Goal: Task Accomplishment & Management: Manage account settings

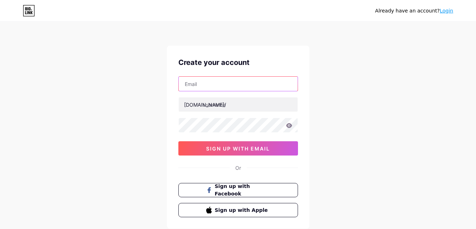
click at [202, 84] on input "text" at bounding box center [238, 84] width 119 height 14
drag, startPoint x: 146, startPoint y: 95, endPoint x: 143, endPoint y: 89, distance: 7.2
click at [146, 94] on div "Already have an account? Login Create your account bio.link/ sign up with email…" at bounding box center [238, 136] width 476 height 273
click at [28, 11] on icon at bounding box center [29, 10] width 12 height 11
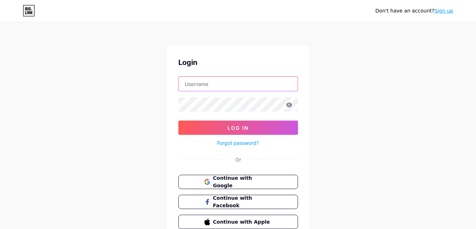
click at [276, 83] on input "text" at bounding box center [238, 84] width 119 height 14
type input "[EMAIL_ADDRESS][DOMAIN_NAME]"
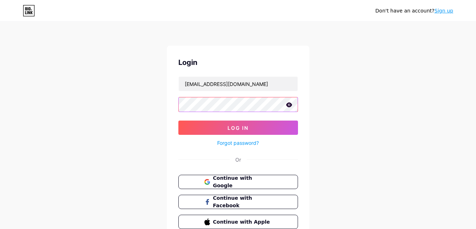
click at [178, 120] on button "Log In" at bounding box center [238, 127] width 120 height 14
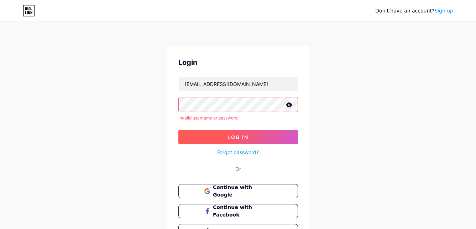
click at [253, 133] on button "Log In" at bounding box center [238, 137] width 120 height 14
click at [288, 103] on icon at bounding box center [289, 104] width 6 height 5
click at [178, 130] on button "Log In" at bounding box center [238, 137] width 120 height 14
click at [246, 190] on span "Continue with Google" at bounding box center [242, 190] width 59 height 15
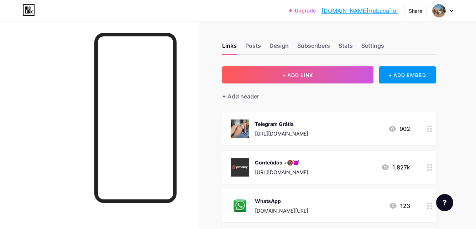
click at [429, 126] on circle at bounding box center [428, 126] width 2 height 2
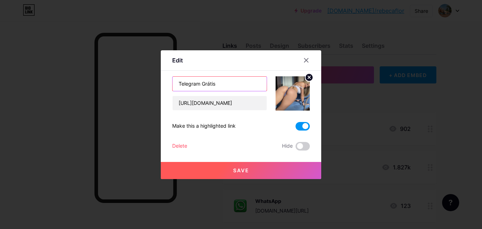
click at [201, 83] on input "Telegram Grátis" at bounding box center [219, 84] width 94 height 14
click at [230, 87] on input "Conteúdos Grátis" at bounding box center [219, 84] width 94 height 14
type input "Conteúdos Grátis"
click at [258, 167] on button "Save" at bounding box center [241, 170] width 160 height 17
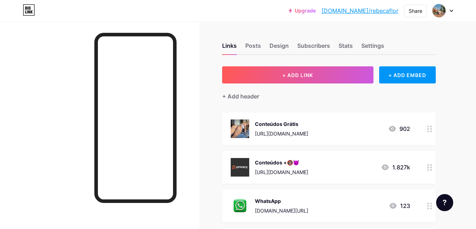
click at [430, 166] on icon at bounding box center [429, 167] width 5 height 7
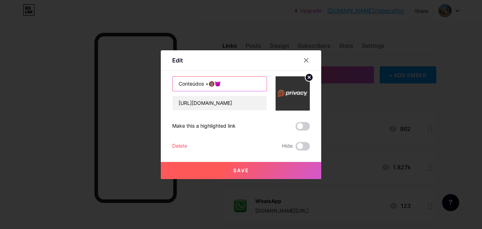
drag, startPoint x: 190, startPoint y: 83, endPoint x: 177, endPoint y: 83, distance: 12.5
click at [177, 83] on input "Conteúdos +🔞😈" at bounding box center [219, 84] width 94 height 14
click at [303, 83] on img at bounding box center [292, 93] width 34 height 34
click at [311, 77] on circle at bounding box center [309, 77] width 8 height 8
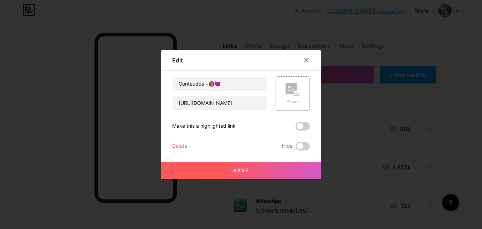
click at [296, 93] on icon at bounding box center [295, 94] width 2 height 2
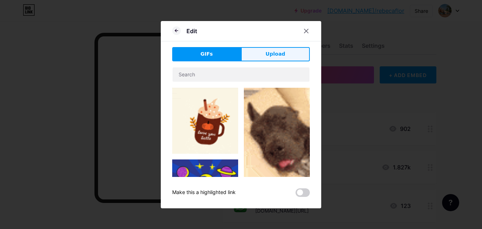
click at [266, 54] on span "Upload" at bounding box center [275, 53] width 20 height 7
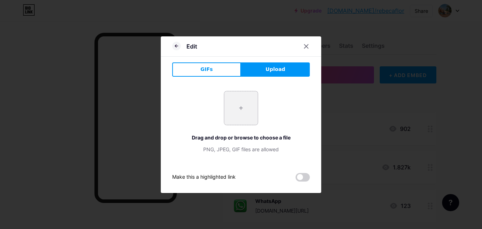
click at [241, 105] on input "file" at bounding box center [240, 107] width 33 height 33
type input "C:\fakepath\Desktop Screenshot 2025.02.11 - 16.29.19.67.png"
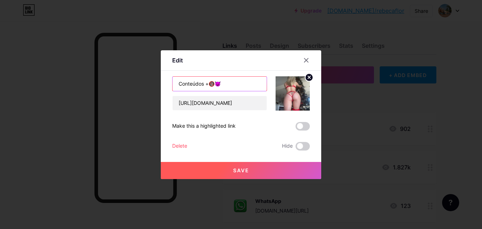
drag, startPoint x: 208, startPoint y: 83, endPoint x: 176, endPoint y: 84, distance: 32.1
click at [176, 84] on input "Conteúdos +🔞😈" at bounding box center [219, 84] width 94 height 14
click at [204, 84] on input "Conteúdos +🔞😈" at bounding box center [219, 84] width 94 height 14
type input "Privacy +🔞😈"
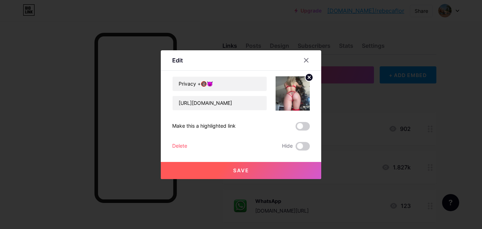
click at [260, 171] on button "Save" at bounding box center [241, 170] width 160 height 17
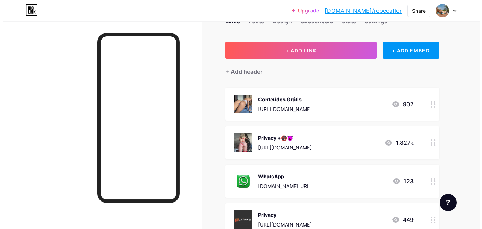
scroll to position [71, 0]
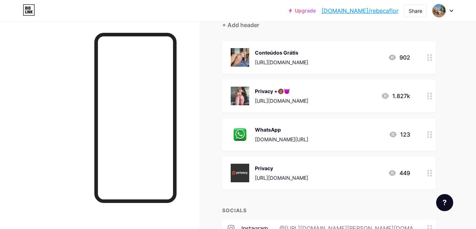
click at [431, 132] on circle at bounding box center [431, 132] width 2 height 2
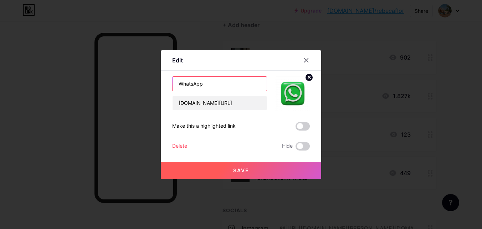
drag, startPoint x: 224, startPoint y: 83, endPoint x: 140, endPoint y: 80, distance: 83.4
click at [140, 80] on div "Edit Content YouTube Play YouTube video without leaving your page. ADD Vimeo Pl…" at bounding box center [241, 114] width 482 height 229
type input "Pri"
click at [305, 58] on icon at bounding box center [306, 60] width 6 height 6
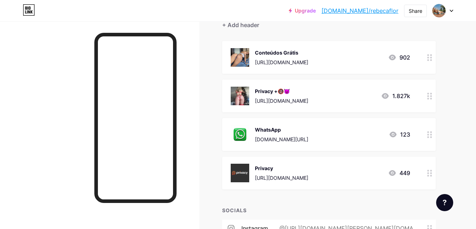
click at [426, 94] on div at bounding box center [430, 95] width 12 height 33
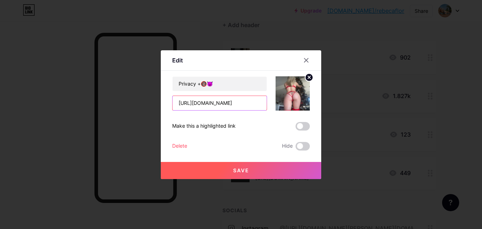
drag, startPoint x: 261, startPoint y: 101, endPoint x: 239, endPoint y: 102, distance: 22.4
click at [243, 102] on input "https://t.me/+eM3_o6OgRwZmYWJh" at bounding box center [219, 103] width 94 height 14
type input "https://t.me/+eM3_o6OgRwZ"
drag, startPoint x: 259, startPoint y: 103, endPoint x: 162, endPoint y: 94, distance: 97.6
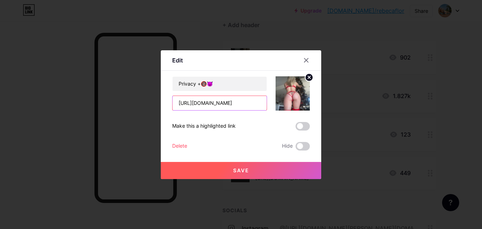
click at [162, 94] on div "Edit Content YouTube Play YouTube video without leaving your page. ADD Vimeo Pl…" at bounding box center [241, 114] width 160 height 129
paste input "https://pay.kirvano.com/5def9e40-91b5-4e6f-8d2a-64111f908224"
drag, startPoint x: 177, startPoint y: 102, endPoint x: 273, endPoint y: 104, distance: 95.9
click at [273, 104] on div "Privacy +🔞😈 https://pay.kirvano.com/5def9e40-91b5-4e6f-8d2a-64111f908224" at bounding box center [241, 93] width 138 height 34
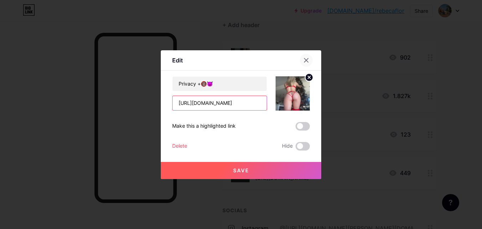
type input "https://pay.kirvano.com/5def9e40-91b5-4e6f-8d2a-64111f908224"
click at [304, 57] on div at bounding box center [306, 60] width 13 height 13
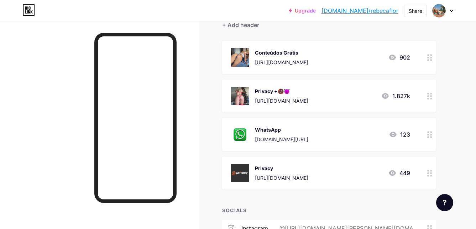
click at [351, 101] on div "Privacy +🔞😈 https://t.me/+eM3_o6OgRwZmYWJh 1.827k" at bounding box center [321, 96] width 180 height 19
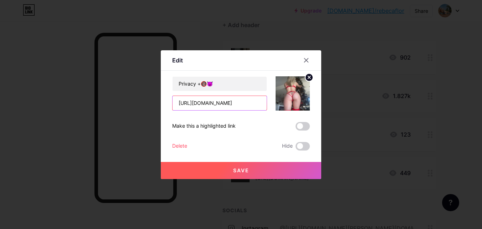
click at [249, 102] on input "https://t.me/+eM3_o6OgRwZmYWJh" at bounding box center [219, 103] width 94 height 14
drag, startPoint x: 175, startPoint y: 105, endPoint x: 283, endPoint y: 107, distance: 108.0
click at [282, 107] on div "Privacy +🔞😈 https://t.me/+eM3_o6OgRwZmYWJh" at bounding box center [241, 93] width 138 height 34
paste input "https://pay.kirvano.com/5def9e40-91b5-4e6f-8d2a-64111f908224"
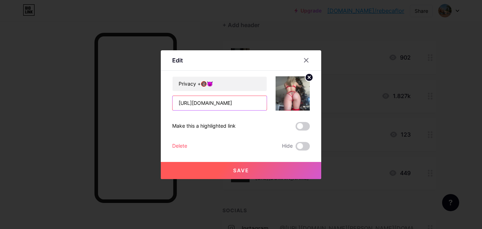
type input "https://pay.kirvano.com/5def9e40-91b5-4e6f-8d2a-64111f908224"
click at [269, 169] on button "Save" at bounding box center [241, 170] width 160 height 17
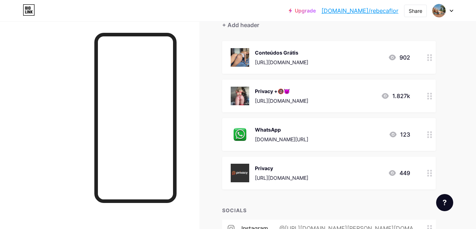
click at [248, 133] on img at bounding box center [240, 134] width 19 height 19
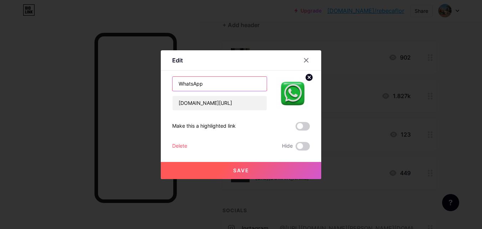
drag, startPoint x: 230, startPoint y: 84, endPoint x: 153, endPoint y: 75, distance: 77.9
click at [153, 75] on div "Edit Content YouTube Play YouTube video without leaving your page. ADD Vimeo Pl…" at bounding box center [241, 114] width 482 height 229
type input "P"
click at [306, 58] on icon at bounding box center [306, 60] width 6 height 6
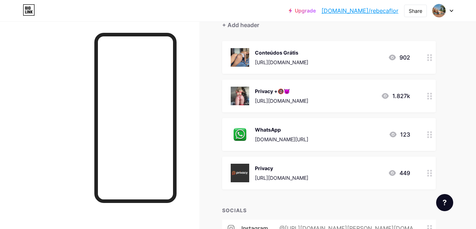
click at [423, 94] on div "Privacy +🔞😈 https://pay.kirvano.com/5def9e40-91b5-4e6f-8d2a-64111f908224 1.827k" at bounding box center [329, 95] width 214 height 33
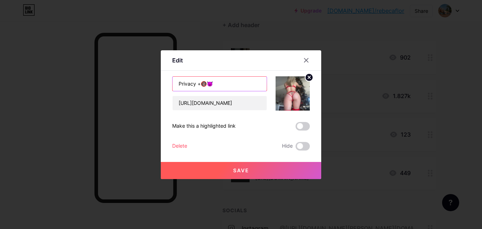
drag, startPoint x: 237, startPoint y: 85, endPoint x: 198, endPoint y: 85, distance: 38.1
click at [198, 85] on input "Privacy +🔞😈" at bounding box center [219, 84] width 94 height 14
click at [375, 132] on div at bounding box center [241, 114] width 482 height 229
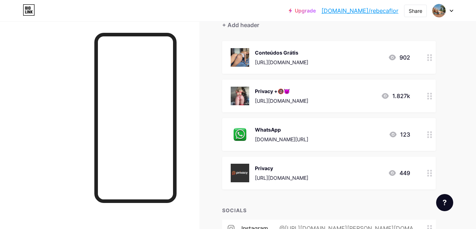
click at [426, 132] on div at bounding box center [430, 134] width 12 height 33
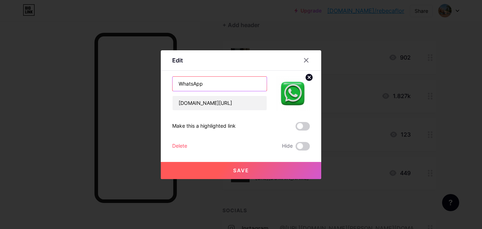
drag, startPoint x: 242, startPoint y: 85, endPoint x: 160, endPoint y: 77, distance: 82.0
click at [160, 77] on div "Edit Content YouTube Play YouTube video without leaving your page. ADD Vimeo Pl…" at bounding box center [241, 114] width 482 height 229
paste input "+🔞😈"
type input "Privacy Premium +🔞😈"
click at [310, 79] on circle at bounding box center [309, 77] width 8 height 8
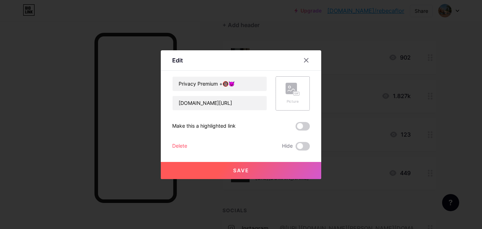
click at [298, 92] on rect at bounding box center [297, 94] width 6 height 4
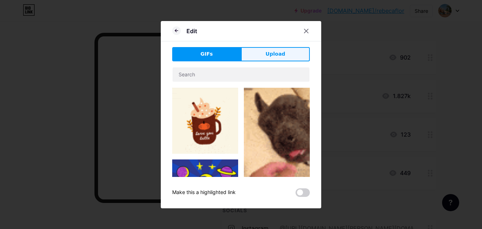
click at [266, 57] on button "Upload" at bounding box center [275, 54] width 69 height 14
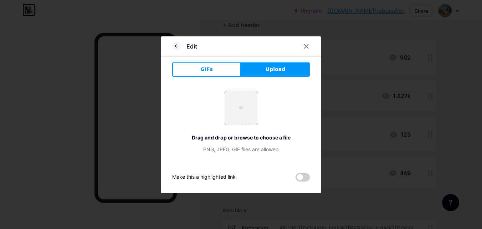
click at [241, 102] on input "file" at bounding box center [240, 107] width 33 height 33
type input "C:\fakepath\Desktop Screenshot 2025.02.13 - 23.49.50.69.png"
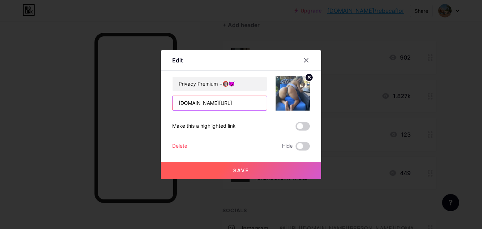
drag, startPoint x: 227, startPoint y: 103, endPoint x: 160, endPoint y: 99, distance: 67.4
click at [160, 99] on div "Edit Content YouTube Play YouTube video without leaving your page. ADD Vimeo Pl…" at bounding box center [241, 114] width 482 height 229
paste input "https://pay.kirvano.com/08477a80-5a4d-4f6c-95d6-bd21bd39414a"
type input "https://pay.kirvano.com/08477a80-5a4d-4f6c-95d6-bd21bd39414a"
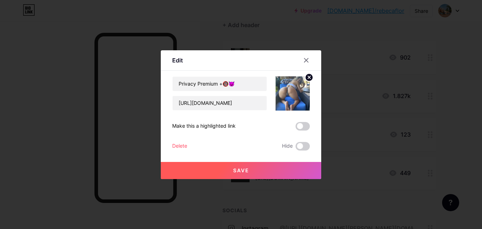
click at [260, 167] on button "Save" at bounding box center [241, 170] width 160 height 17
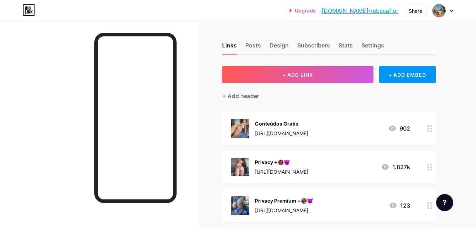
scroll to position [0, 0]
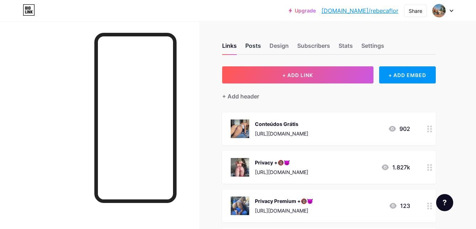
click at [259, 46] on div "Posts" at bounding box center [253, 47] width 16 height 13
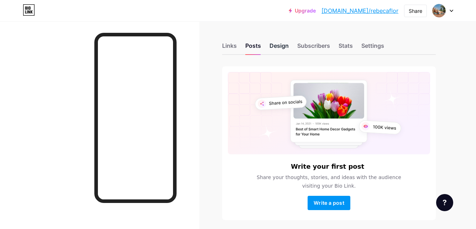
click at [283, 45] on div "Design" at bounding box center [279, 47] width 19 height 13
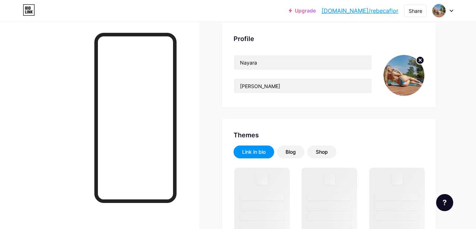
scroll to position [142, 0]
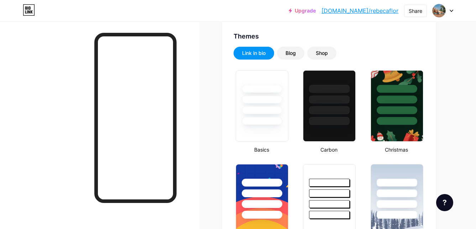
type input "#f5fdff"
type input "#000000"
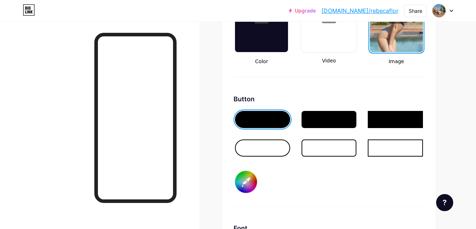
scroll to position [1033, 0]
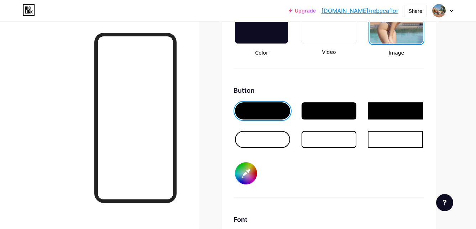
click at [250, 170] on input "#f5fdff" at bounding box center [246, 173] width 22 height 22
click at [332, 169] on div "Button #f5fdff" at bounding box center [329, 141] width 191 height 112
click at [323, 135] on div at bounding box center [329, 139] width 55 height 17
click at [274, 112] on div at bounding box center [262, 110] width 55 height 17
click at [272, 131] on div at bounding box center [262, 139] width 55 height 17
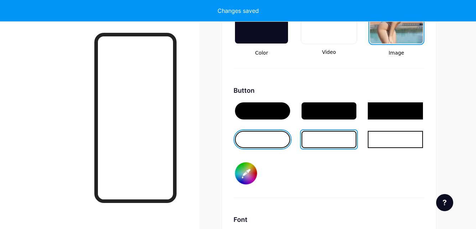
click at [307, 112] on div at bounding box center [329, 110] width 55 height 17
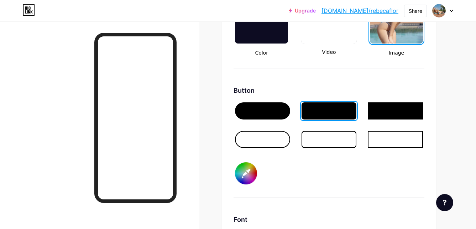
click at [264, 113] on div at bounding box center [262, 110] width 55 height 17
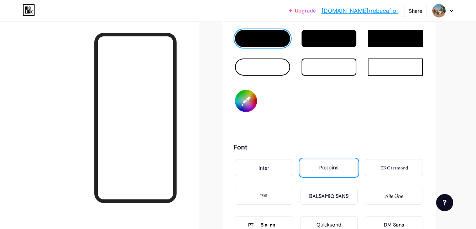
scroll to position [1104, 0]
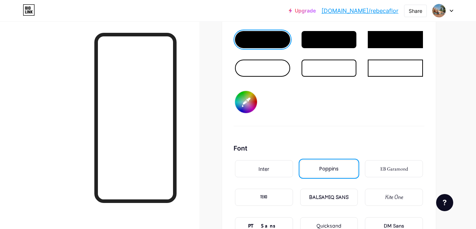
click at [251, 107] on input "#f5fdff" at bounding box center [246, 102] width 22 height 22
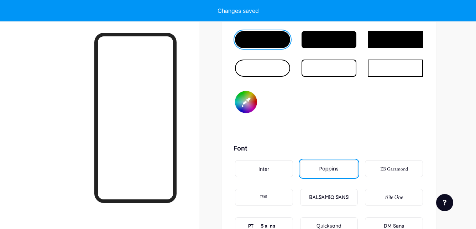
click at [390, 129] on div "Background Color Video Image Button #fff5f5 Font Inter Poppins EB Garamond TEKO…" at bounding box center [329, 73] width 191 height 385
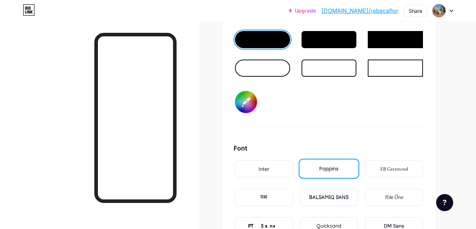
click at [250, 106] on input "#fff5f5" at bounding box center [246, 102] width 22 height 22
type input "#000000"
click at [359, 136] on div "Background Color Video Image Button #000000 Font Inter Poppins EB Garamond TEKO…" at bounding box center [329, 73] width 191 height 385
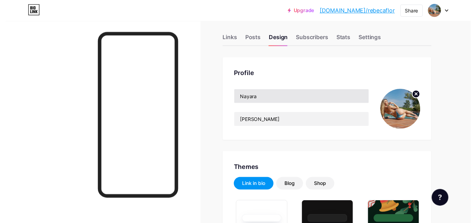
scroll to position [0, 0]
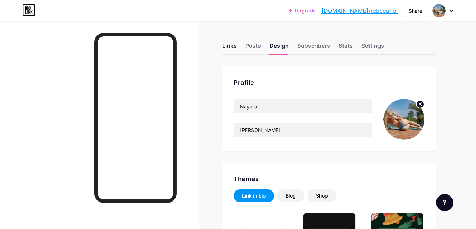
click at [233, 47] on div "Links" at bounding box center [229, 47] width 15 height 13
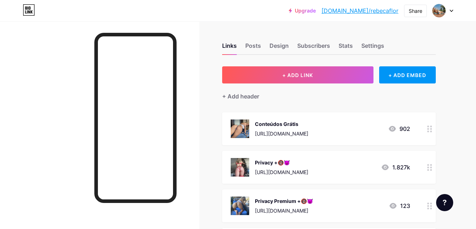
click at [200, 98] on div "Links Posts Design Subscribers Stats Settings + ADD LINK + ADD EMBED + Add head…" at bounding box center [233, 214] width 466 height 386
click at [451, 10] on icon at bounding box center [452, 11] width 4 height 2
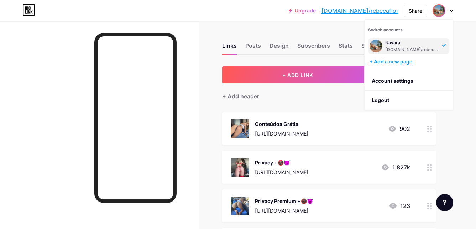
click at [405, 64] on div "+ Add a new page" at bounding box center [410, 61] width 80 height 7
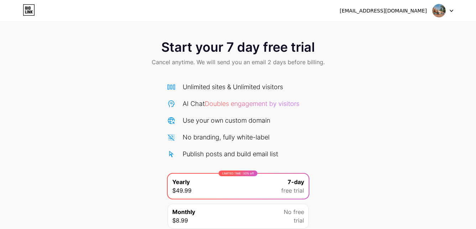
click at [452, 9] on div at bounding box center [443, 10] width 21 height 13
click at [394, 29] on li "Logout" at bounding box center [409, 29] width 88 height 19
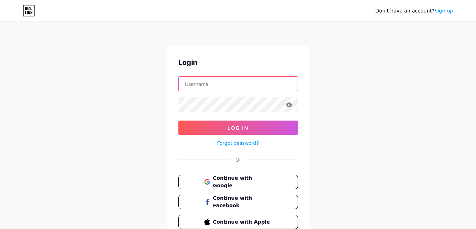
click at [264, 88] on input "text" at bounding box center [238, 84] width 119 height 14
click at [167, 135] on div "Login Log In Forgot password? Or Continue with Google Continue with Facebook Co…" at bounding box center [238, 143] width 142 height 195
click at [214, 85] on input "text" at bounding box center [238, 84] width 119 height 14
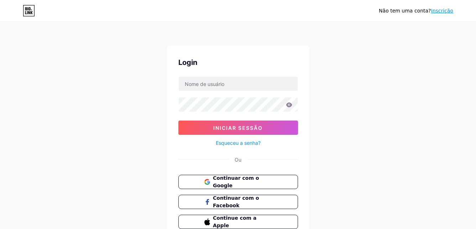
click at [445, 10] on link "Inscrição" at bounding box center [442, 11] width 22 height 6
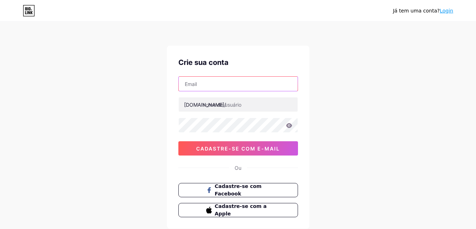
click at [218, 81] on input "text" at bounding box center [238, 84] width 119 height 14
paste input "nicolegabi777@gmail.com"
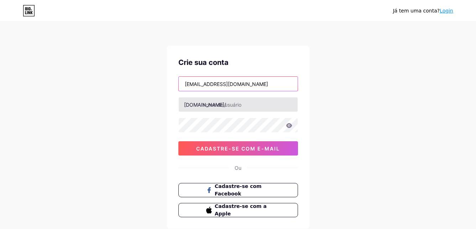
type input "nicolegabi777@gmail.com"
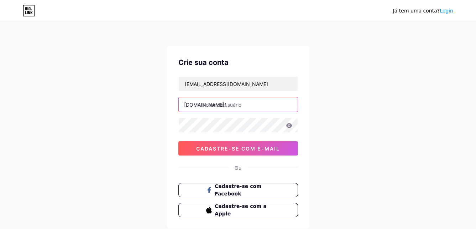
click at [236, 104] on input "text" at bounding box center [238, 104] width 119 height 14
type input "isaabela"
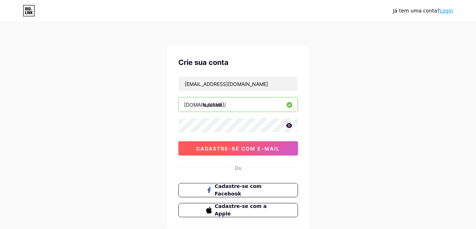
click at [231, 147] on span "Cadastre-se com e-mail" at bounding box center [238, 148] width 84 height 6
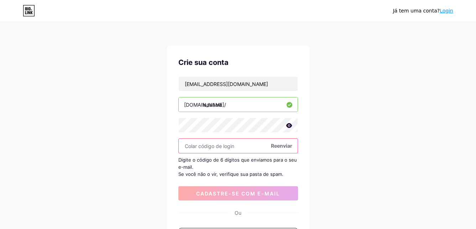
paste input "128142"
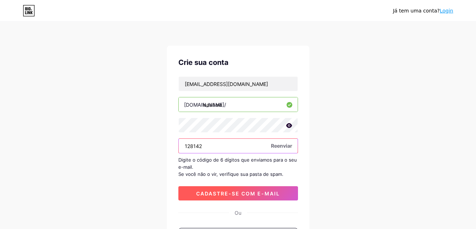
type input "128142"
click at [245, 187] on button "Cadastre-se com e-mail" at bounding box center [238, 193] width 120 height 14
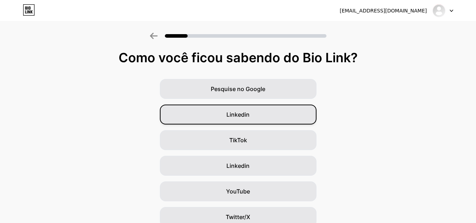
click at [261, 116] on div "Linkedin" at bounding box center [238, 115] width 157 height 20
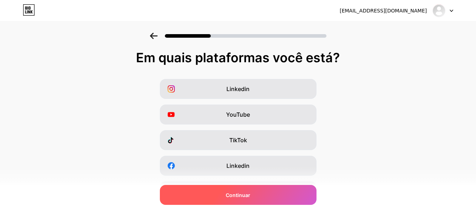
click at [258, 190] on div "Continuar" at bounding box center [238, 195] width 157 height 20
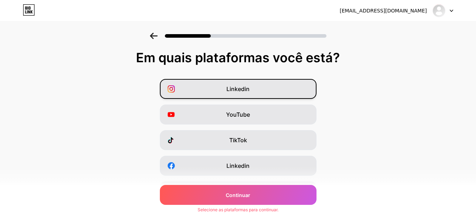
click at [263, 91] on div "Linkedin" at bounding box center [238, 89] width 157 height 20
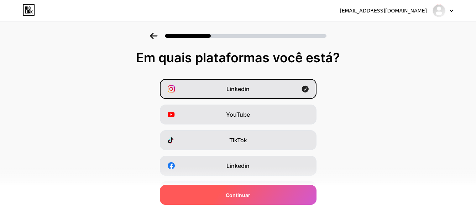
click at [250, 192] on span "Continuar" at bounding box center [238, 195] width 25 height 7
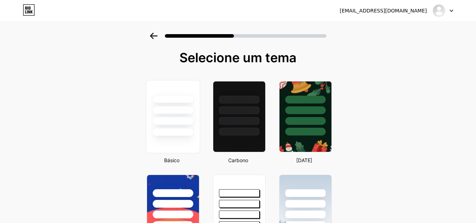
click at [180, 124] on div at bounding box center [173, 121] width 42 height 8
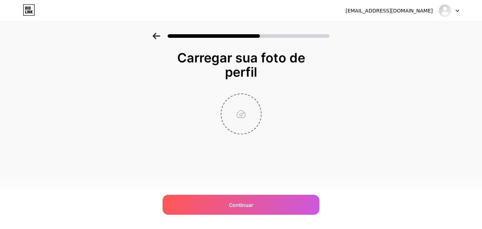
click at [240, 113] on input "file" at bounding box center [241, 114] width 40 height 40
type input "C:\fakepath\3840x5120_e3688e6f06f9ce96a11bb16b529e43b7.jpg"
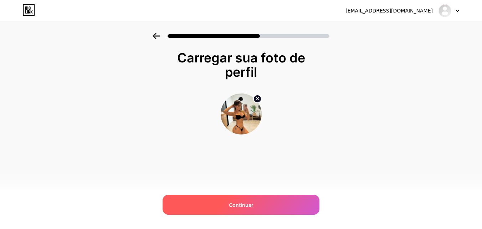
click at [254, 201] on div "Continuar" at bounding box center [240, 205] width 157 height 20
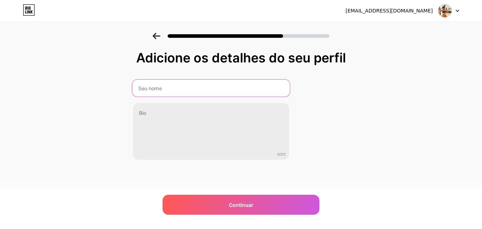
click at [238, 92] on input "text" at bounding box center [210, 87] width 157 height 17
click at [146, 88] on input "Isa Bela" at bounding box center [210, 87] width 157 height 17
click at [224, 87] on input "IsaBela" at bounding box center [210, 87] width 157 height 17
type input "[PERSON_NAME]"
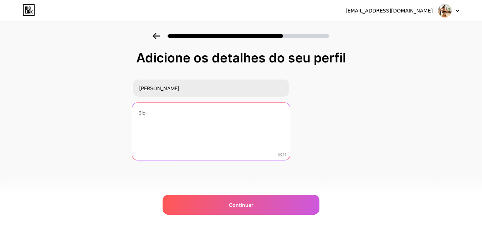
click at [205, 120] on textarea at bounding box center [210, 132] width 157 height 58
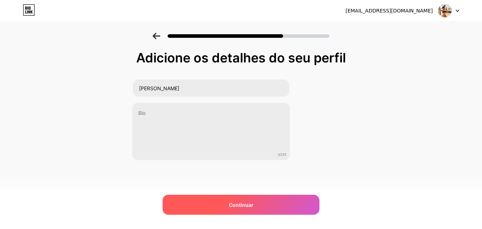
click at [266, 200] on div "Continuar" at bounding box center [240, 205] width 157 height 20
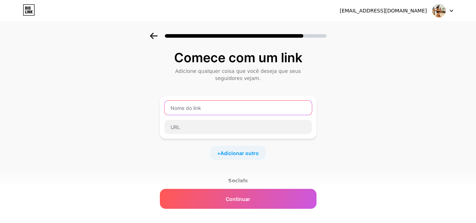
click at [239, 113] on input "text" at bounding box center [238, 108] width 147 height 14
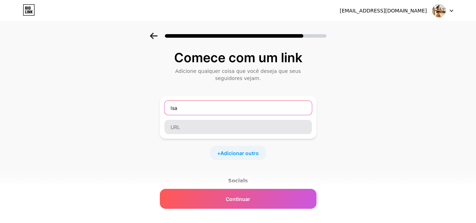
type input "Isa"
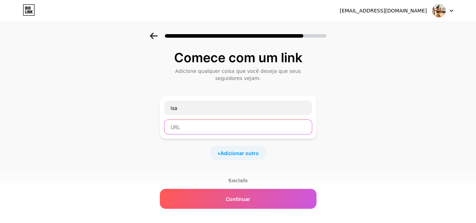
click at [237, 127] on input "text" at bounding box center [238, 127] width 147 height 14
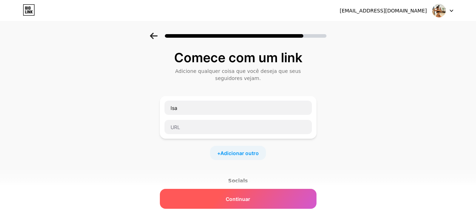
click at [235, 191] on div "Continuar" at bounding box center [238, 199] width 157 height 20
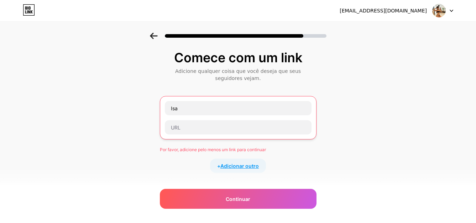
click at [237, 168] on span "Adicionar outro" at bounding box center [240, 165] width 38 height 7
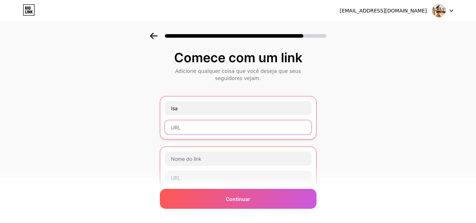
click at [220, 124] on input "text" at bounding box center [238, 127] width 147 height 14
paste input "https://www.instagram.com/isa.abelaa_?utm_source=ig_web_button_share_sheet&igsh…"
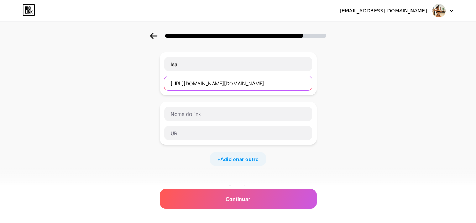
scroll to position [145, 0]
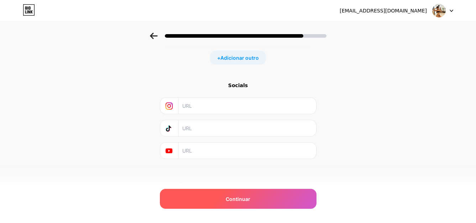
type input "https://www.instagram.com/isa.abelaa_?utm_source=ig_web_button_share_sheet&igsh…"
click at [241, 196] on span "Continuar" at bounding box center [238, 199] width 25 height 7
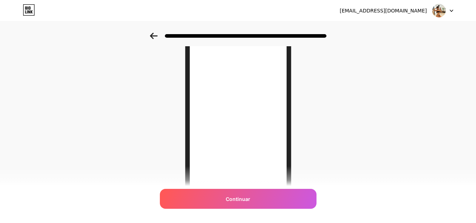
scroll to position [135, 0]
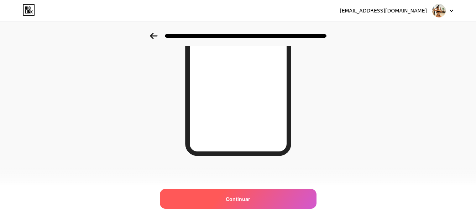
click at [249, 198] on span "Continuar" at bounding box center [238, 199] width 25 height 7
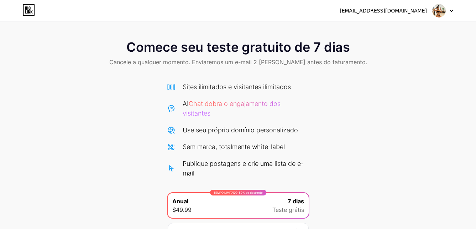
click at [435, 12] on img at bounding box center [439, 11] width 14 height 14
click at [401, 30] on li "Logout" at bounding box center [409, 29] width 88 height 19
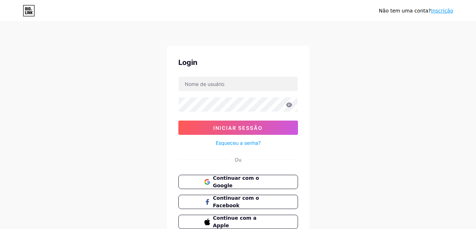
click at [362, 96] on div "Não tem uma conta? Inscrição Login Iniciar sessão Esqueceu a senha? Ou Continua…" at bounding box center [238, 131] width 476 height 263
click at [266, 184] on span "Continuar com o Google" at bounding box center [242, 181] width 59 height 15
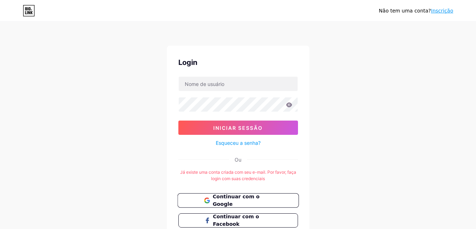
click at [246, 201] on span "Continuar com o Google" at bounding box center [242, 200] width 59 height 15
click at [258, 88] on input "text" at bounding box center [238, 84] width 119 height 14
type input "[EMAIL_ADDRESS][DOMAIN_NAME]"
click at [224, 112] on div at bounding box center [238, 104] width 120 height 15
click at [224, 111] on div at bounding box center [238, 104] width 120 height 15
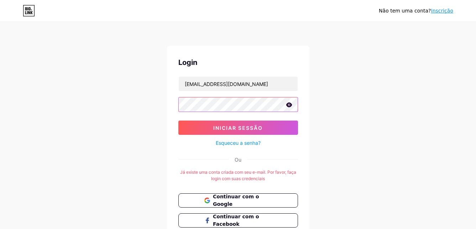
click at [178, 120] on button "Iniciar sessão" at bounding box center [238, 127] width 120 height 14
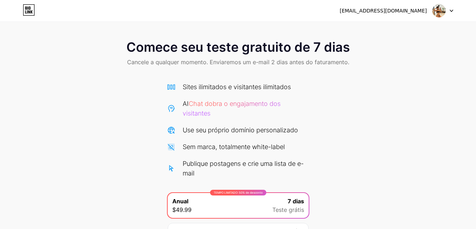
click at [394, 12] on div "[EMAIL_ADDRESS][DOMAIN_NAME]" at bounding box center [383, 10] width 87 height 7
click at [440, 9] on img at bounding box center [439, 11] width 14 height 14
click at [452, 11] on icon at bounding box center [451, 11] width 3 height 2
click at [396, 89] on div "Comece seu teste gratuito de 7 dias Cancele a qualquer momento. Enviaremos um e…" at bounding box center [238, 155] width 476 height 245
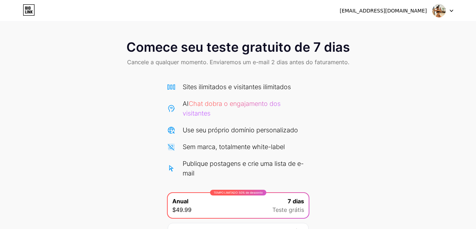
click at [28, 9] on icon at bounding box center [27, 7] width 1 height 3
click at [186, 61] on span "Cancele a qualquer momento. Enviaremos um e-mail 2 dias antes do faturamento." at bounding box center [238, 62] width 222 height 9
click at [206, 48] on span "Comece seu teste gratuito de 7 dias" at bounding box center [238, 47] width 224 height 14
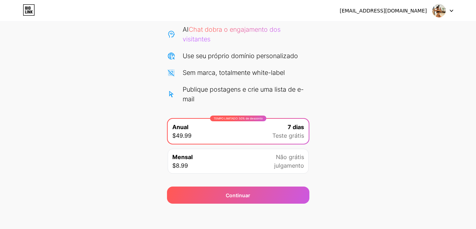
scroll to position [77, 0]
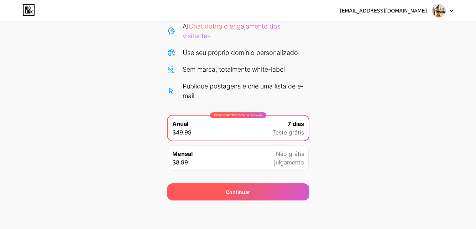
click at [253, 187] on div "Continuar" at bounding box center [238, 191] width 142 height 17
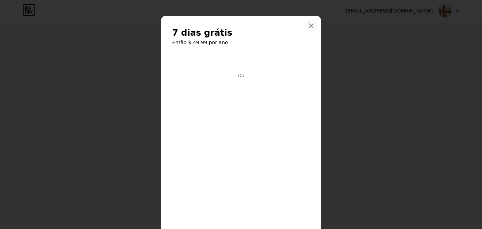
click at [310, 24] on icon at bounding box center [311, 26] width 4 height 4
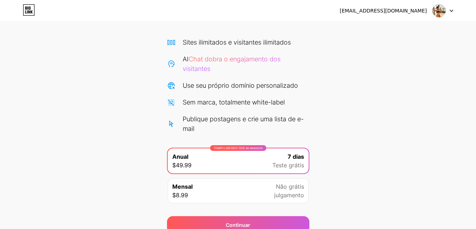
scroll to position [0, 0]
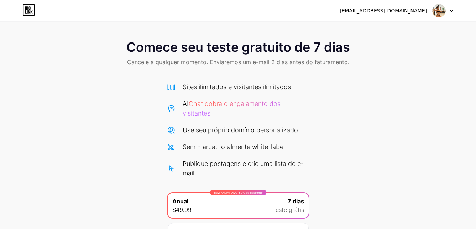
click at [242, 62] on span "Cancele a qualquer momento. Enviaremos um e-mail 2 dias antes do faturamento." at bounding box center [238, 62] width 222 height 9
click at [453, 11] on icon at bounding box center [452, 11] width 4 height 2
click at [440, 10] on img at bounding box center [439, 11] width 14 height 14
drag, startPoint x: 324, startPoint y: 37, endPoint x: 322, endPoint y: 40, distance: 3.9
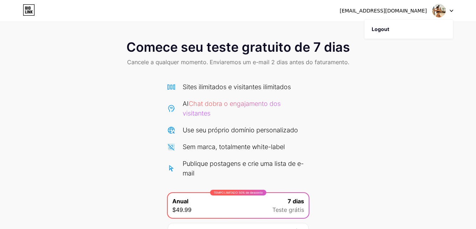
click at [323, 38] on div "Comece seu teste gratuito de 7 dias Cancele a qualquer momento. Enviaremos um e…" at bounding box center [238, 54] width 476 height 42
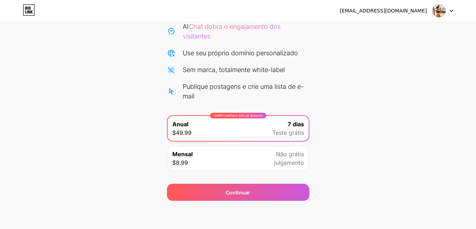
scroll to position [77, 0]
click at [218, 156] on div "Mensal $8.99 Não grátis julgamento" at bounding box center [238, 157] width 141 height 25
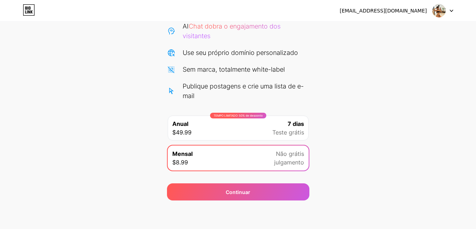
scroll to position [0, 0]
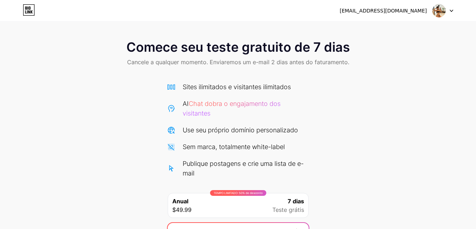
click at [31, 8] on icon at bounding box center [29, 9] width 12 height 11
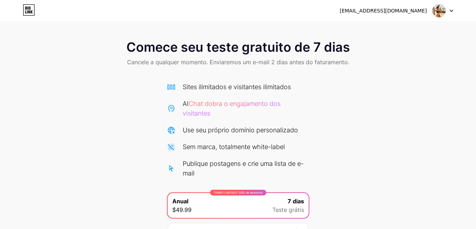
click at [435, 8] on img at bounding box center [439, 11] width 14 height 14
click at [406, 10] on div "nicolegabi777@gmail.com" at bounding box center [383, 10] width 87 height 7
click at [318, 93] on div "Comece seu teste gratuito de 7 dias Cancele a qualquer momento. Enviaremos um e…" at bounding box center [238, 155] width 476 height 245
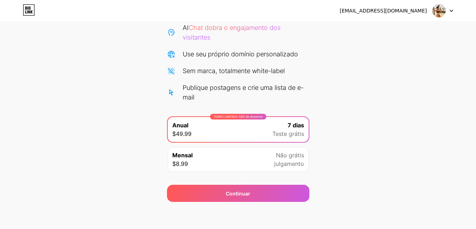
scroll to position [77, 0]
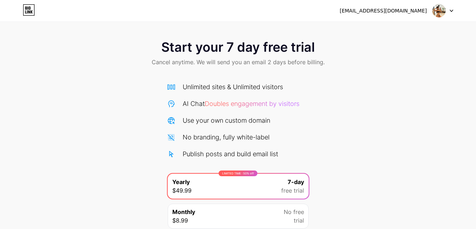
drag, startPoint x: 269, startPoint y: 101, endPoint x: 285, endPoint y: 101, distance: 16.4
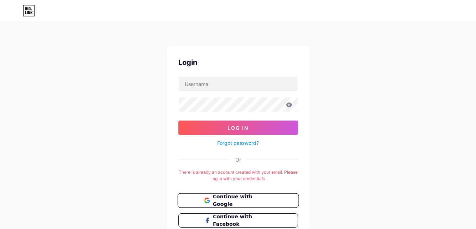
click at [243, 196] on span "Continue with Google" at bounding box center [242, 200] width 59 height 15
click at [265, 84] on input "text" at bounding box center [238, 84] width 119 height 14
type input "[EMAIL_ADDRESS][DOMAIN_NAME]"
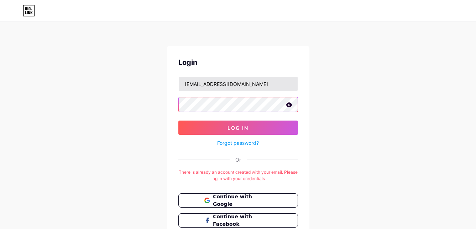
click at [178, 120] on button "Log In" at bounding box center [238, 127] width 120 height 14
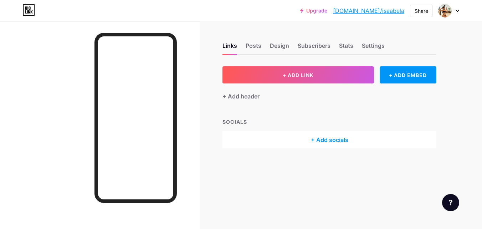
click at [456, 11] on icon at bounding box center [457, 11] width 4 height 2
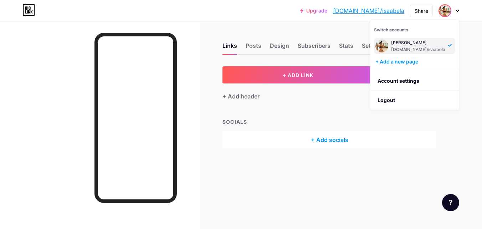
click at [456, 11] on icon at bounding box center [457, 11] width 4 height 2
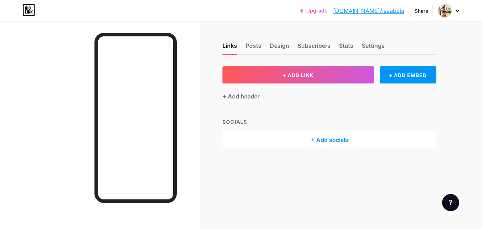
click at [327, 113] on div "+ ADD LINK + ADD EMBED + Add header SOCIALS + Add socials" at bounding box center [329, 107] width 214 height 82
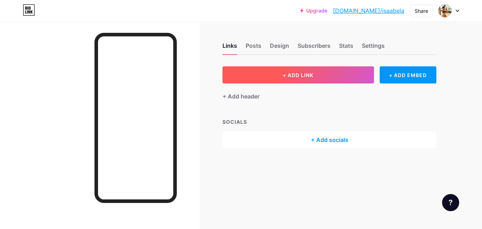
click at [278, 79] on button "+ ADD LINK" at bounding box center [297, 74] width 151 height 17
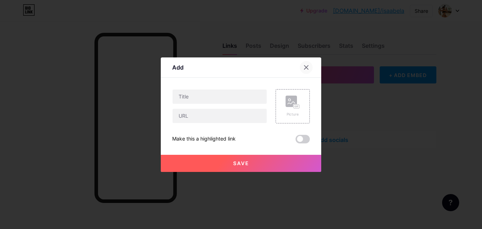
click at [309, 65] on icon at bounding box center [306, 67] width 6 height 6
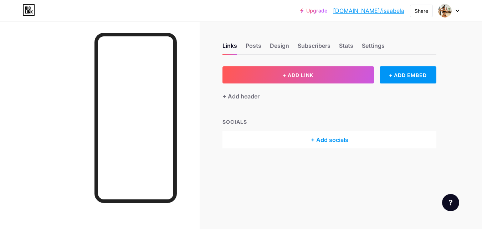
click at [455, 10] on icon at bounding box center [457, 11] width 4 height 2
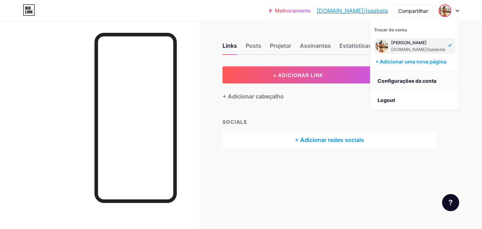
click at [406, 79] on link "Configurações da conta" at bounding box center [414, 80] width 88 height 19
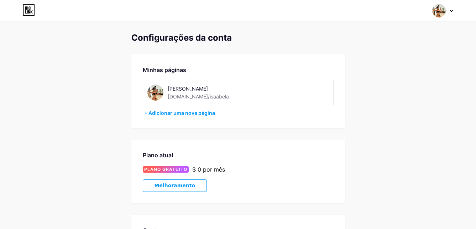
click at [187, 95] on div "[DOMAIN_NAME]/isaabela" at bounding box center [198, 96] width 61 height 7
click at [448, 11] on div at bounding box center [443, 10] width 21 height 13
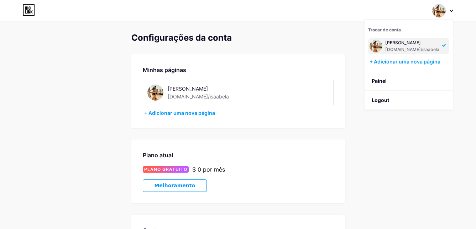
click at [400, 43] on div "[PERSON_NAME]" at bounding box center [412, 43] width 54 height 6
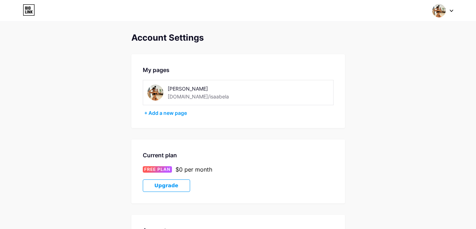
click at [221, 90] on div "[PERSON_NAME]" at bounding box center [218, 88] width 101 height 7
click at [451, 12] on div at bounding box center [443, 10] width 21 height 13
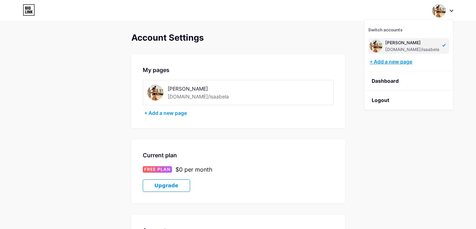
click at [394, 61] on div "+ Add a new page" at bounding box center [410, 61] width 80 height 7
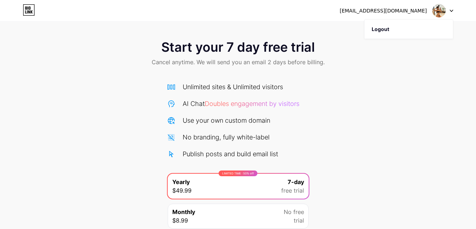
click at [319, 59] on span "Cancel anytime. We will send you an email 2 days before billing." at bounding box center [238, 62] width 173 height 9
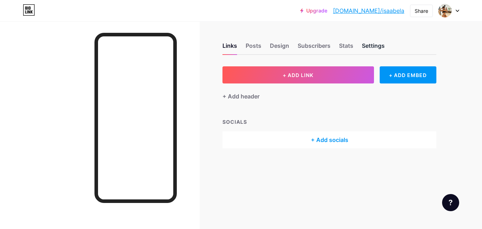
click at [368, 51] on div "Settings" at bounding box center [373, 47] width 23 height 13
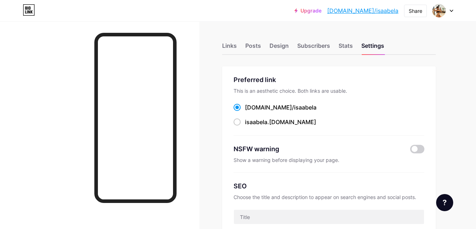
click at [290, 91] on div "This is an aesthetic choice. Both links are usable." at bounding box center [329, 90] width 191 height 7
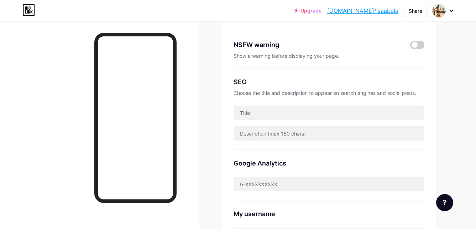
scroll to position [142, 0]
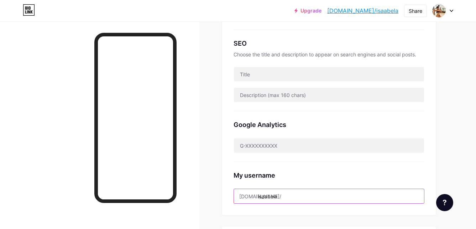
click at [280, 193] on input "isaabela" at bounding box center [329, 196] width 190 height 14
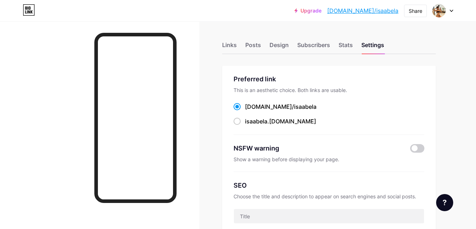
scroll to position [0, 0]
type input "isabelaa"
click at [245, 121] on span "isaabela" at bounding box center [256, 121] width 22 height 7
click at [245, 126] on input "isaabela .[DOMAIN_NAME]" at bounding box center [247, 128] width 5 height 5
radio input "true"
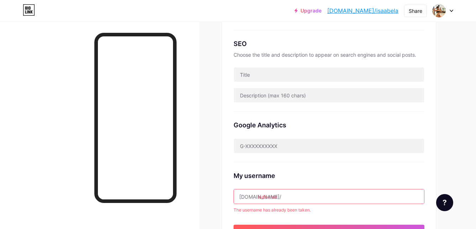
scroll to position [142, 0]
drag, startPoint x: 245, startPoint y: 201, endPoint x: 236, endPoint y: 202, distance: 8.9
click at [236, 202] on input "isabelaa" at bounding box center [329, 196] width 190 height 14
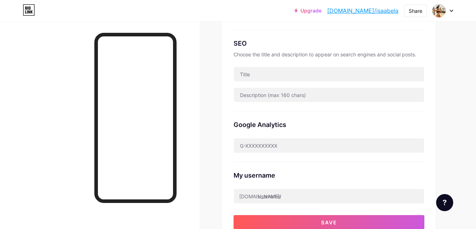
click at [210, 183] on div "Links Posts Design Subscribers Stats Settings Preferred link This is an aesthet…" at bounding box center [233, 163] width 466 height 568
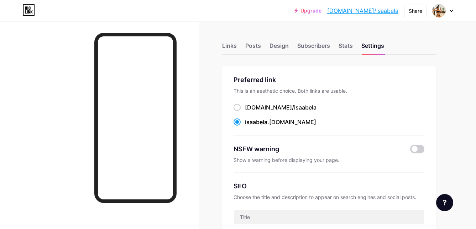
click at [350, 40] on div "Links Posts Design Subscribers Stats Settings" at bounding box center [329, 42] width 214 height 25
click at [355, 46] on div "Links Posts Design Subscribers Stats Settings" at bounding box center [329, 42] width 214 height 25
click at [352, 44] on div "Stats" at bounding box center [346, 47] width 14 height 13
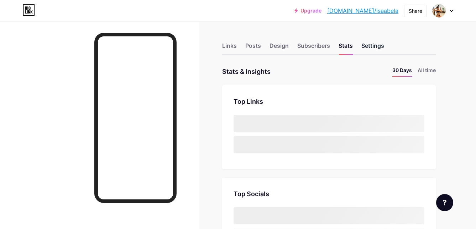
click at [369, 48] on div "Settings" at bounding box center [373, 47] width 23 height 13
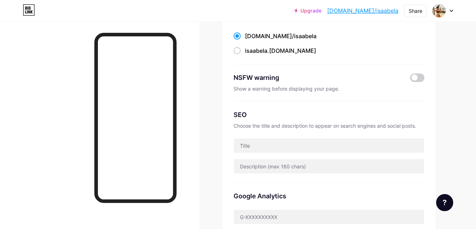
scroll to position [36, 0]
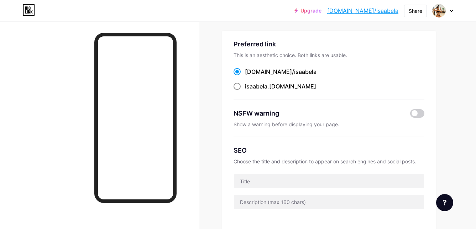
click at [237, 85] on span at bounding box center [237, 86] width 7 height 7
click at [245, 90] on input "isaabela .[DOMAIN_NAME]" at bounding box center [247, 92] width 5 height 5
radio input "true"
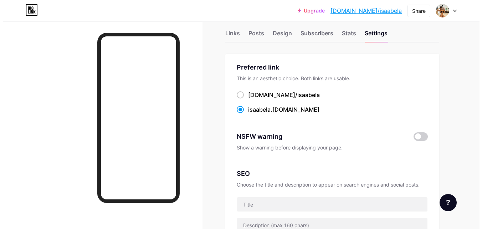
scroll to position [0, 0]
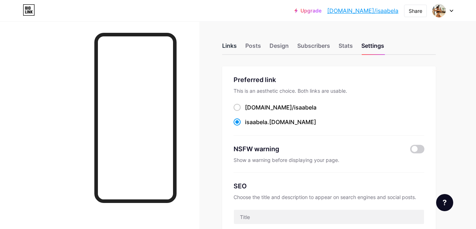
click at [230, 46] on div "Links" at bounding box center [229, 47] width 15 height 13
